Goal: Information Seeking & Learning: Learn about a topic

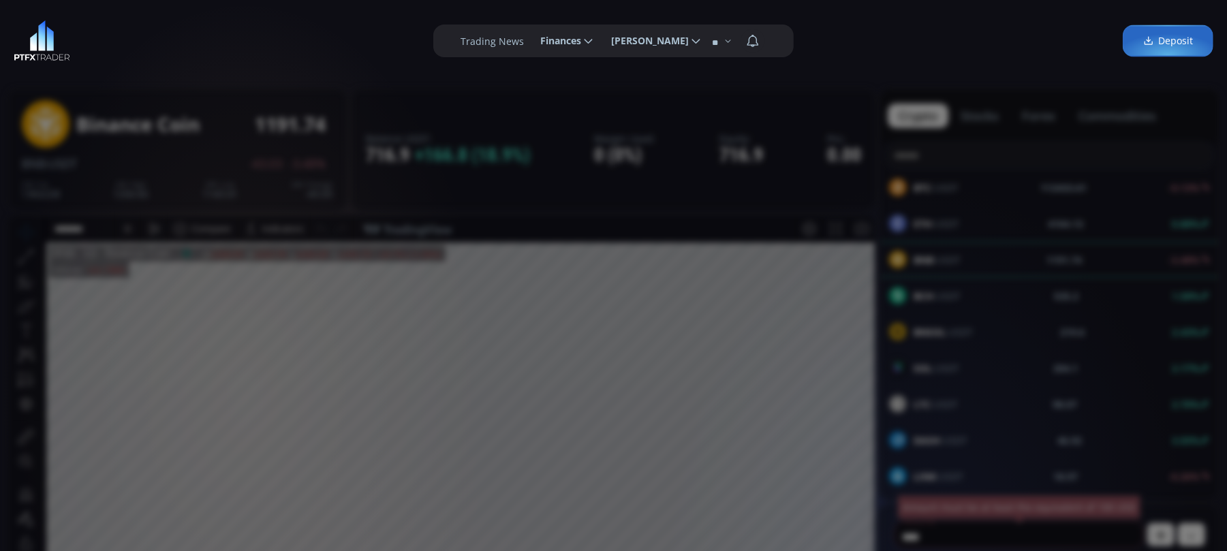
scroll to position [181, 0]
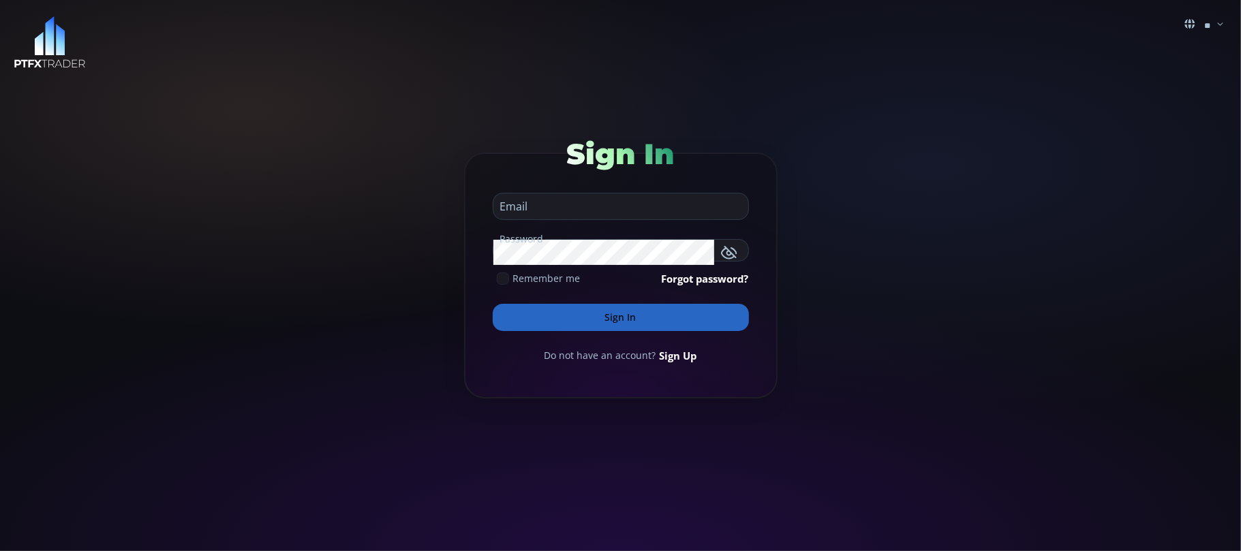
type input "**********"
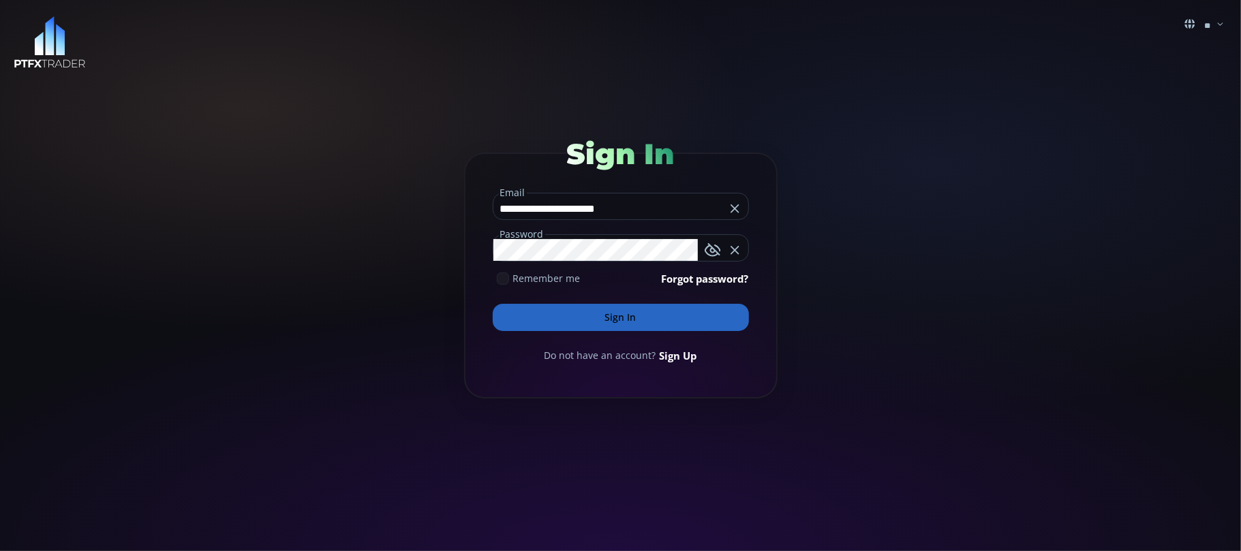
click at [639, 309] on button "Sign In" at bounding box center [621, 317] width 256 height 27
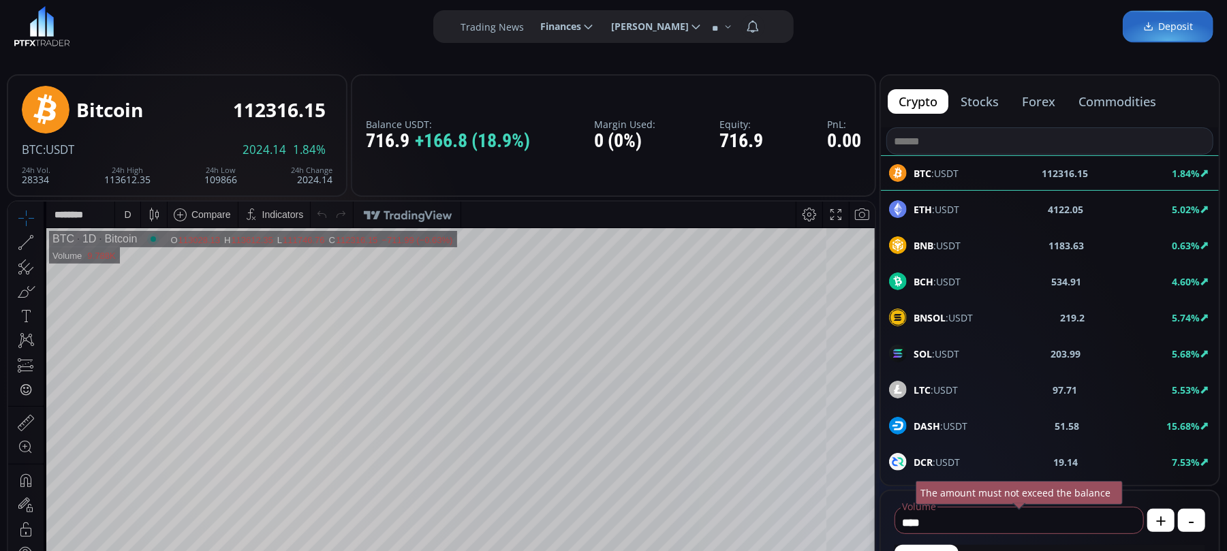
scroll to position [14, 0]
click at [933, 245] on b "BNB" at bounding box center [924, 246] width 20 height 13
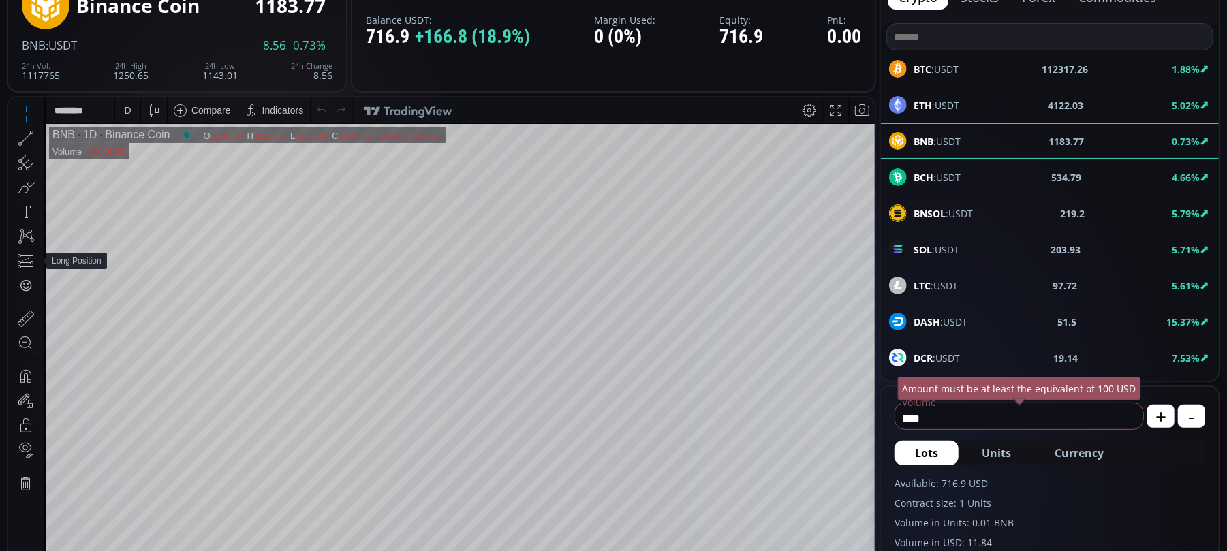
scroll to position [128, 0]
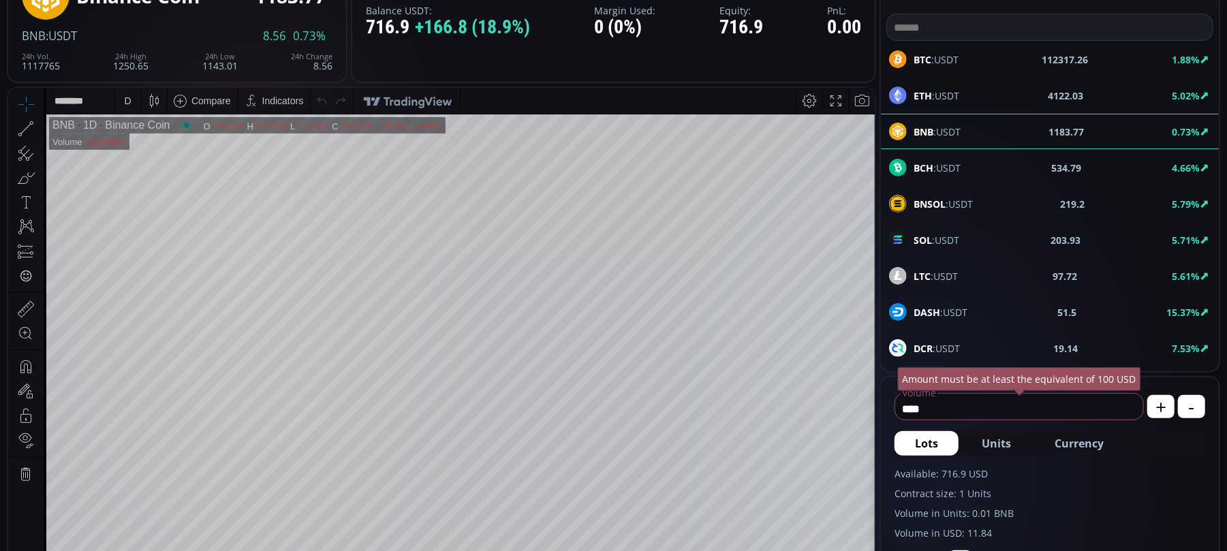
click at [34, 241] on icon at bounding box center [25, 250] width 19 height 19
click at [134, 97] on div "D" at bounding box center [127, 100] width 25 height 26
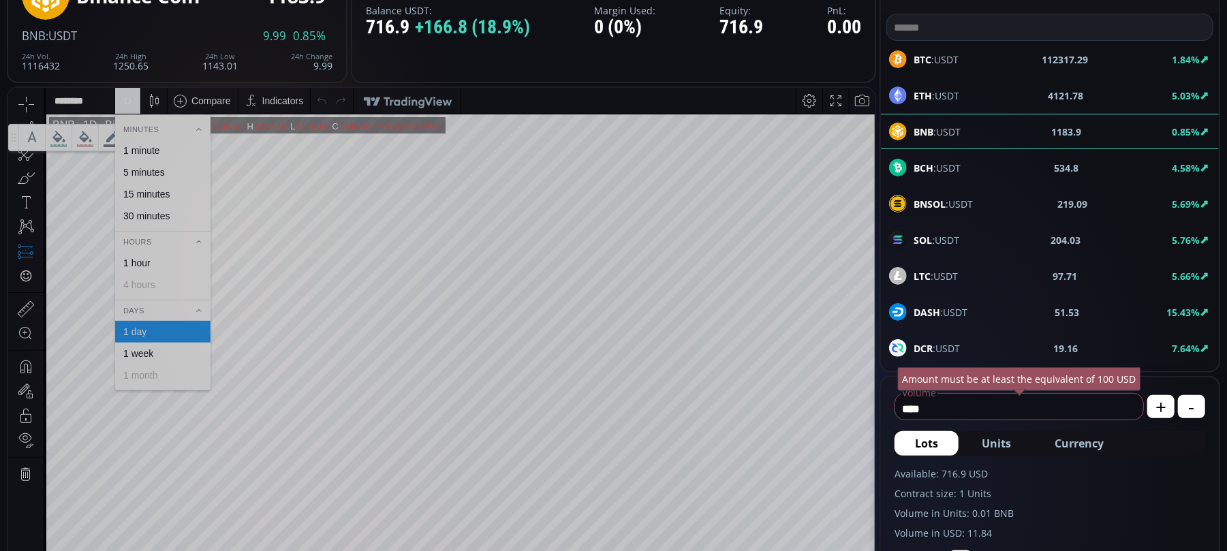
click at [139, 353] on div "1 week" at bounding box center [138, 352] width 30 height 11
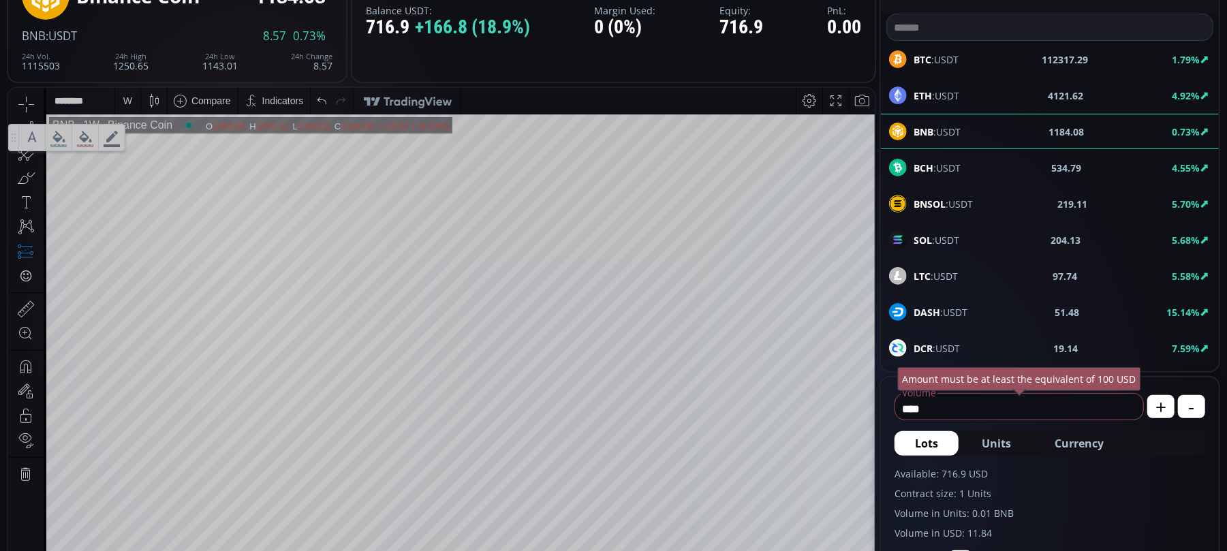
click at [119, 106] on div "W" at bounding box center [127, 100] width 25 height 26
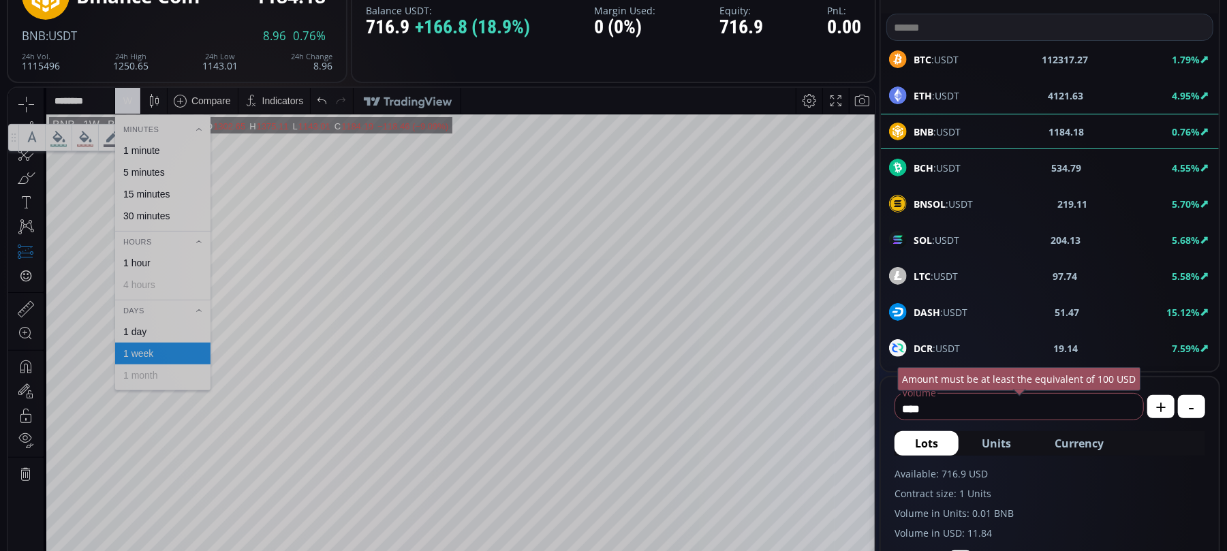
click at [141, 334] on div "1 day" at bounding box center [134, 331] width 23 height 11
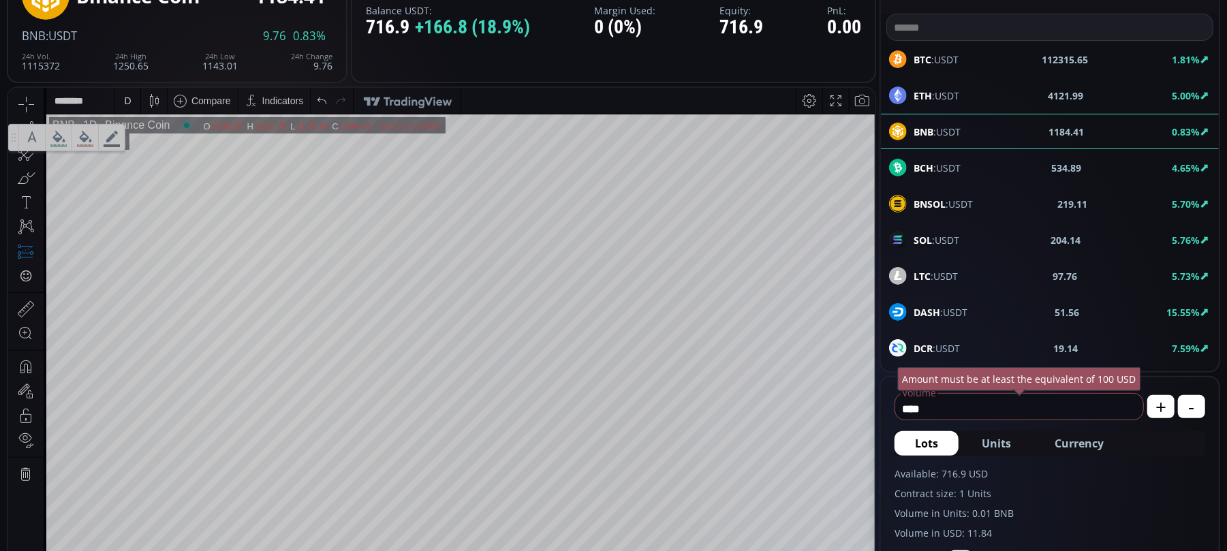
click at [129, 107] on div "D" at bounding box center [128, 100] width 12 height 26
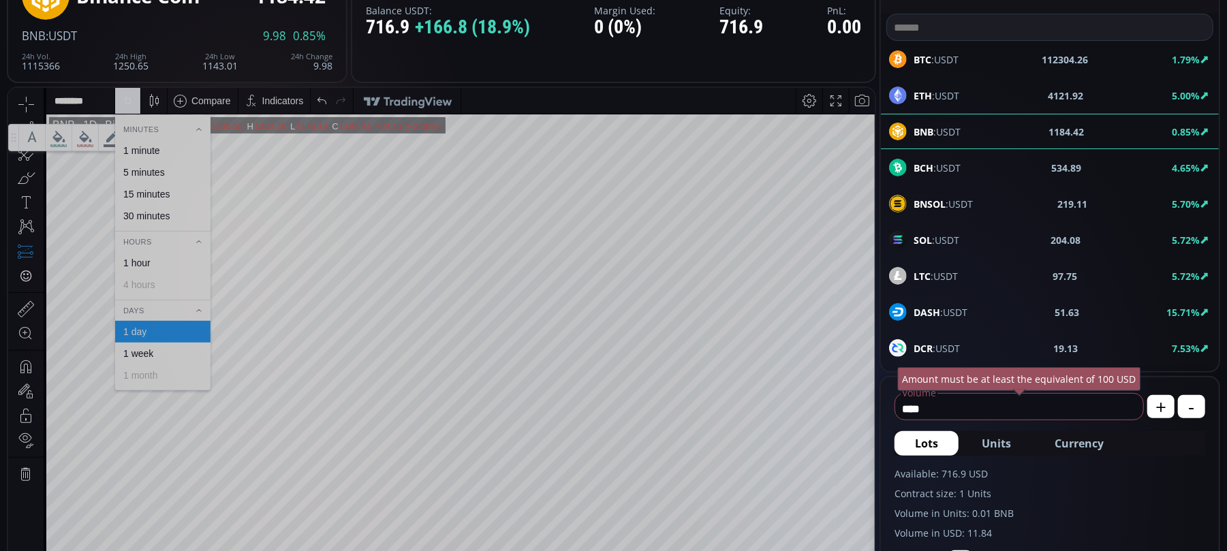
click at [136, 258] on div "1 hour" at bounding box center [136, 262] width 27 height 11
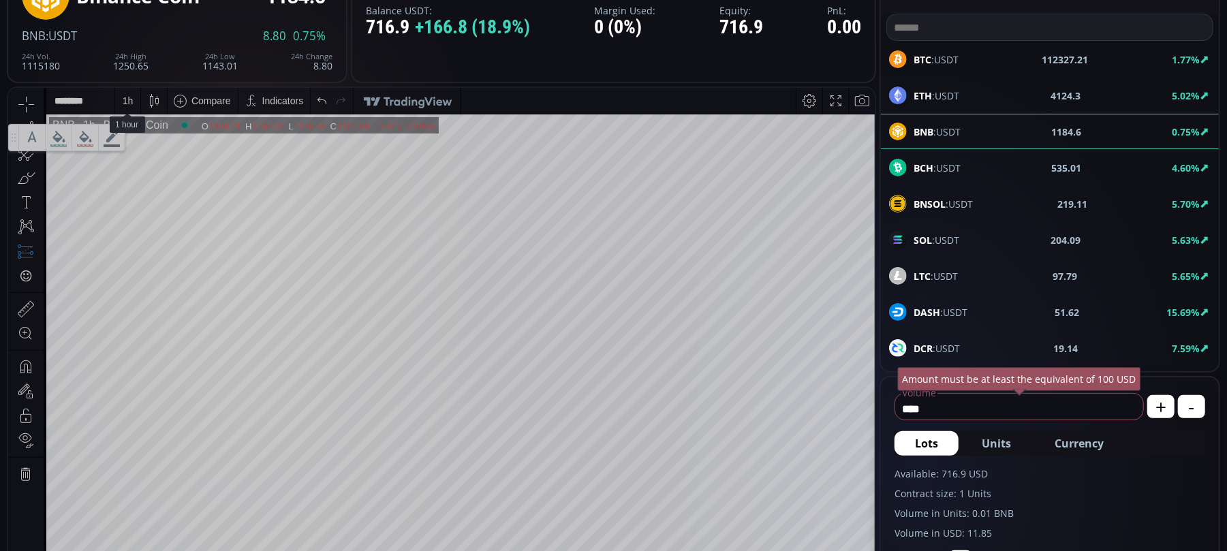
click at [128, 99] on div "1 h" at bounding box center [128, 100] width 11 height 11
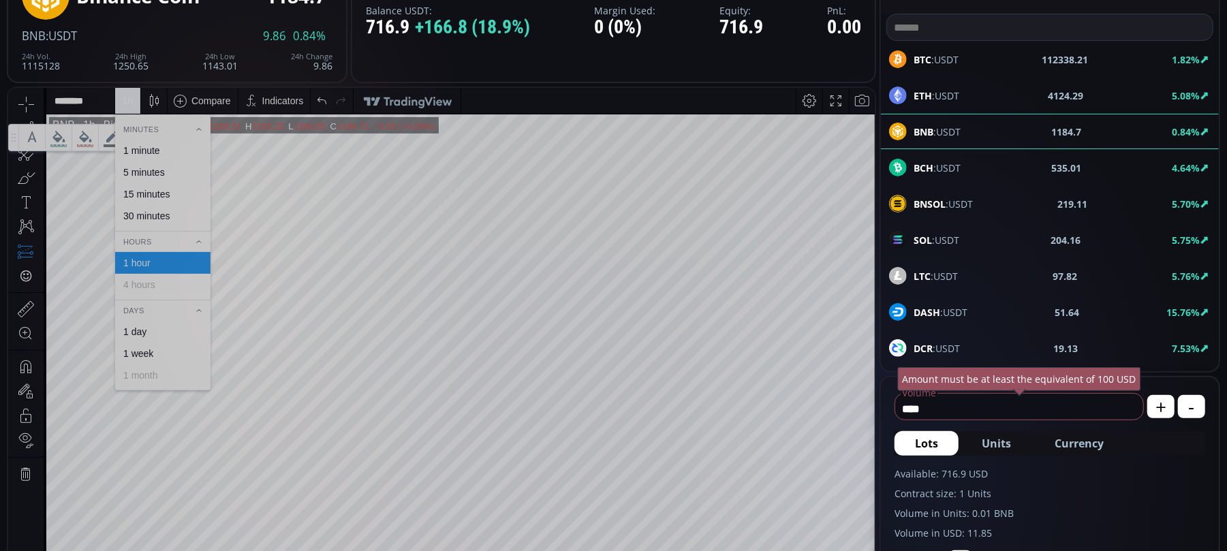
click at [150, 215] on div "30 minutes" at bounding box center [146, 215] width 46 height 11
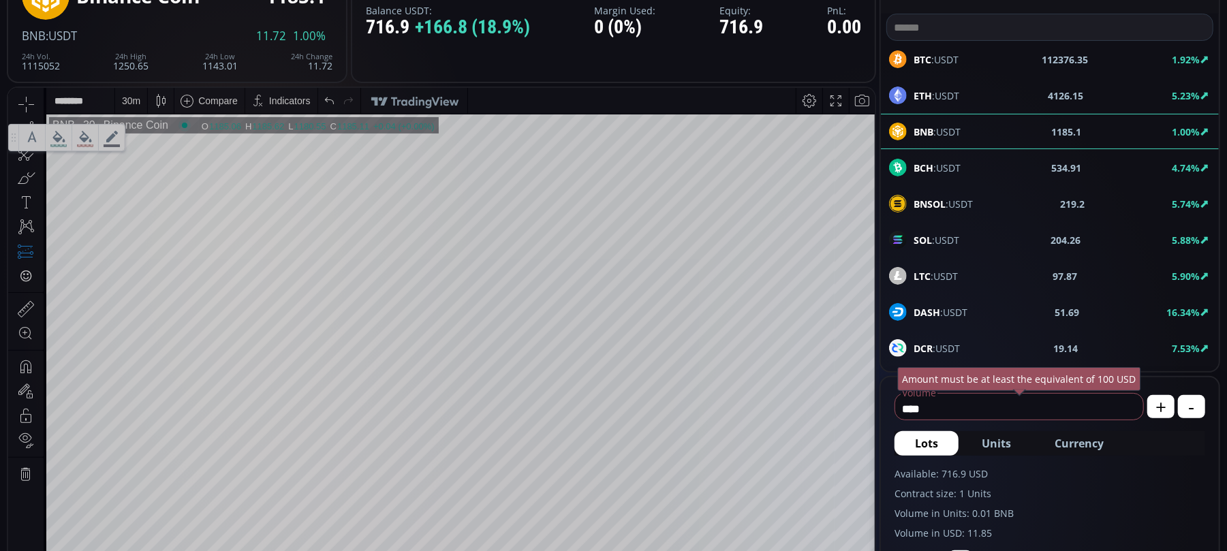
click at [23, 217] on icon at bounding box center [25, 226] width 19 height 19
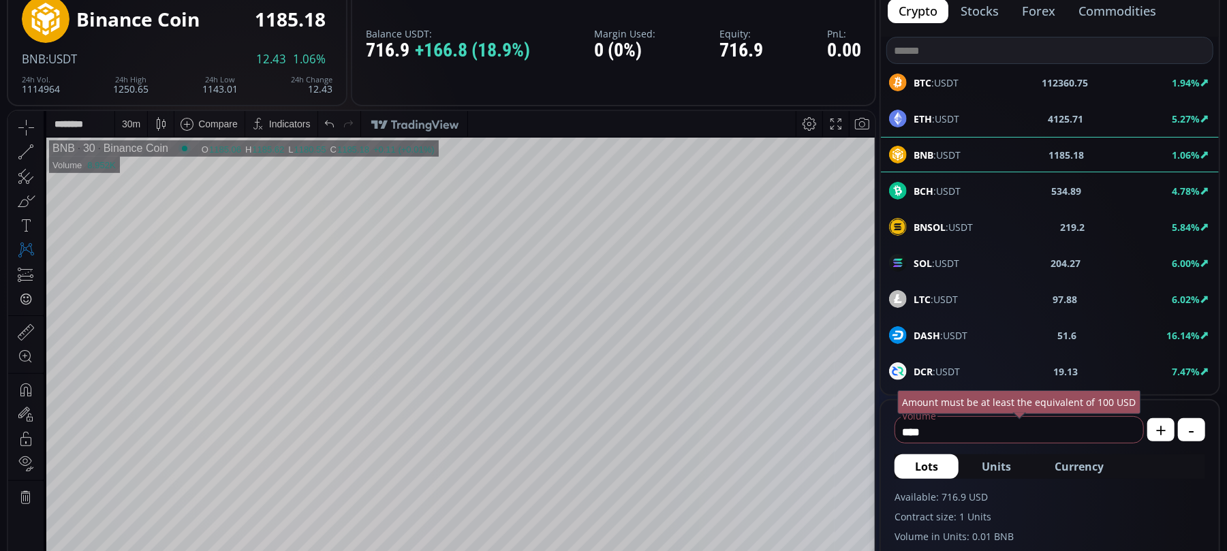
scroll to position [104, 0]
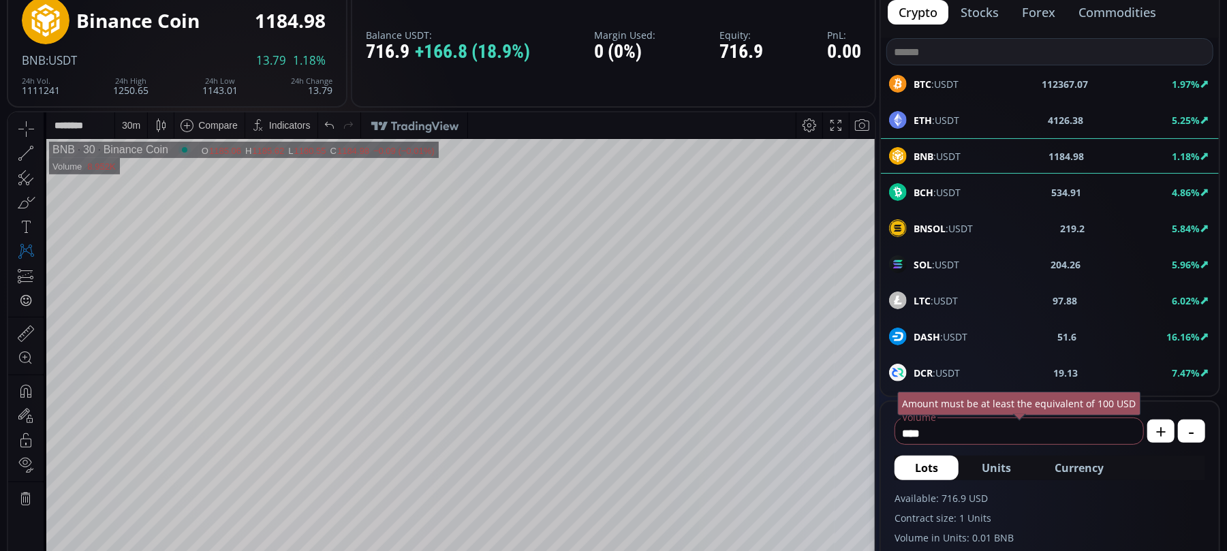
click at [23, 217] on icon at bounding box center [25, 226] width 19 height 19
click at [130, 127] on div "30 m" at bounding box center [131, 124] width 18 height 11
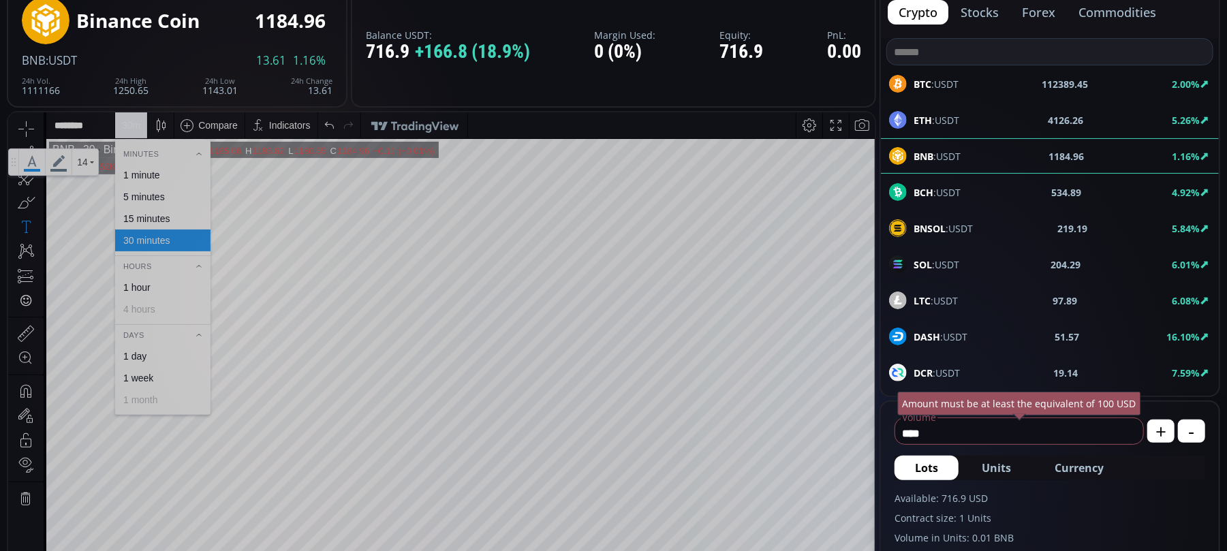
click at [149, 215] on div "15 minutes" at bounding box center [146, 218] width 46 height 11
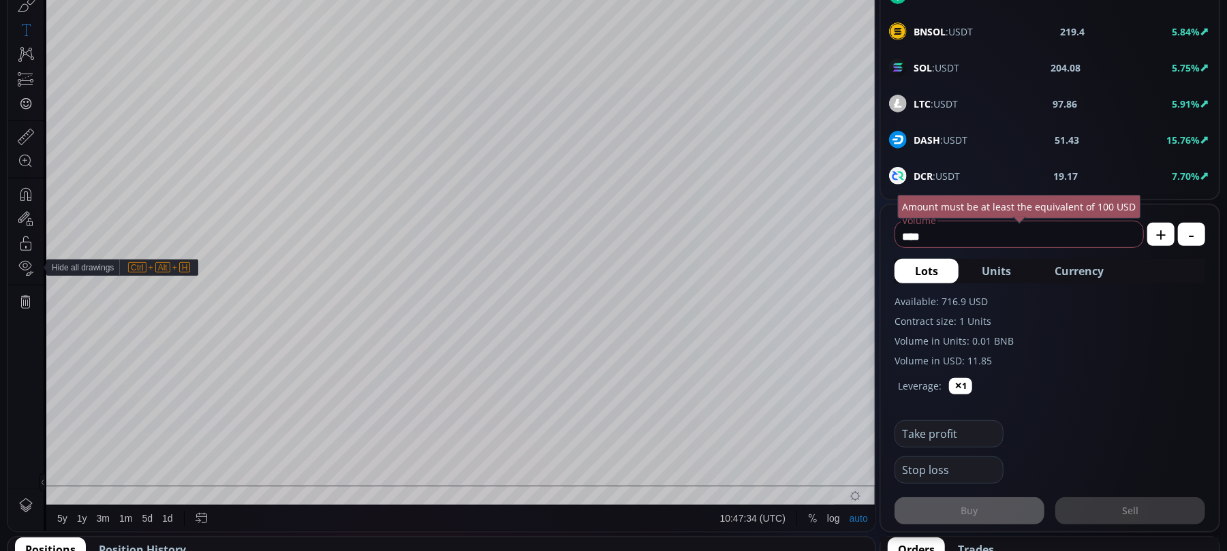
scroll to position [301, 0]
